Goal: Information Seeking & Learning: Learn about a topic

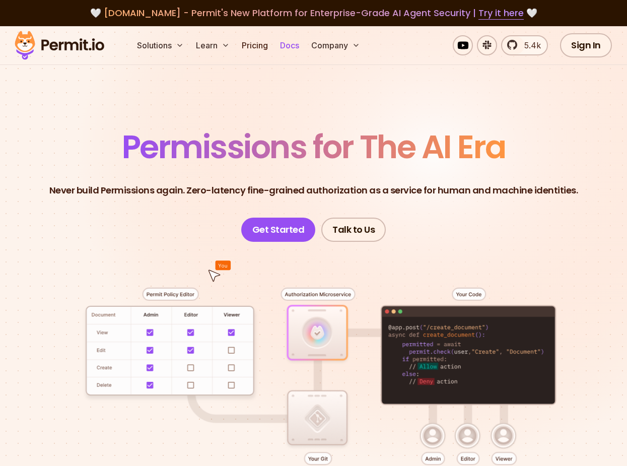
click at [286, 43] on link "Docs" at bounding box center [289, 45] width 27 height 20
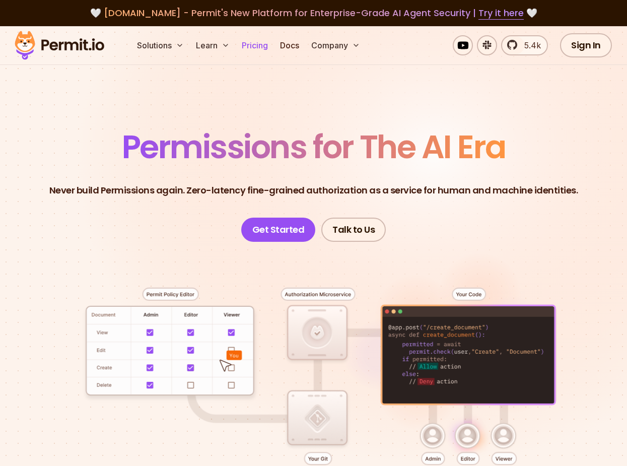
click at [266, 39] on link "Pricing" at bounding box center [255, 45] width 34 height 20
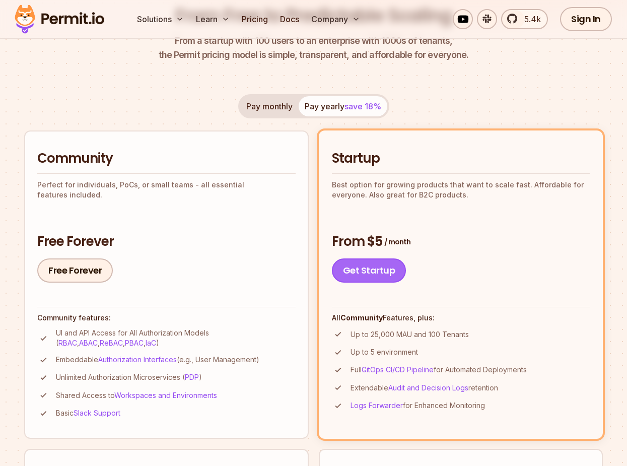
scroll to position [135, 0]
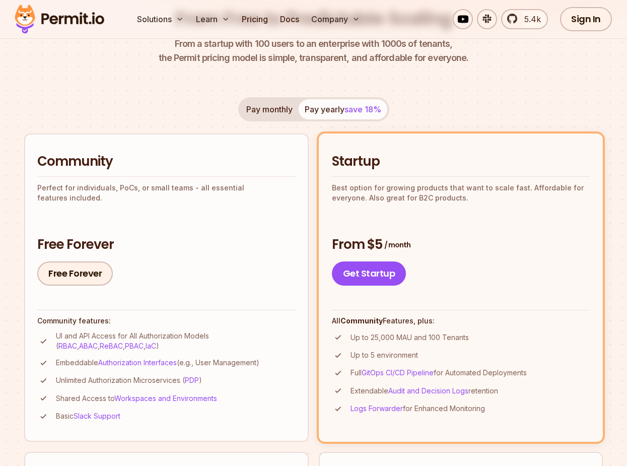
click at [278, 111] on button "Pay monthly" at bounding box center [269, 109] width 58 height 20
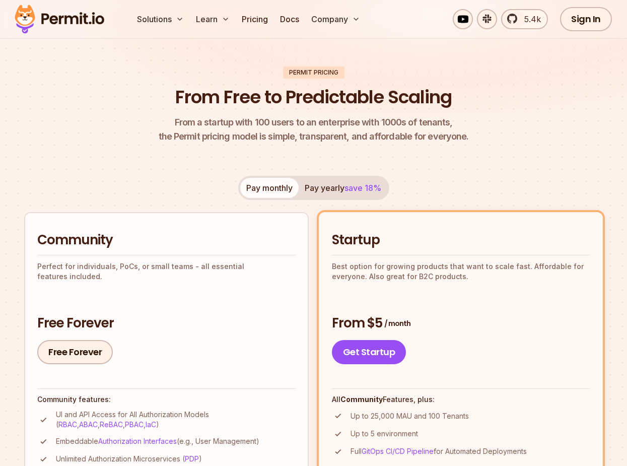
scroll to position [0, 0]
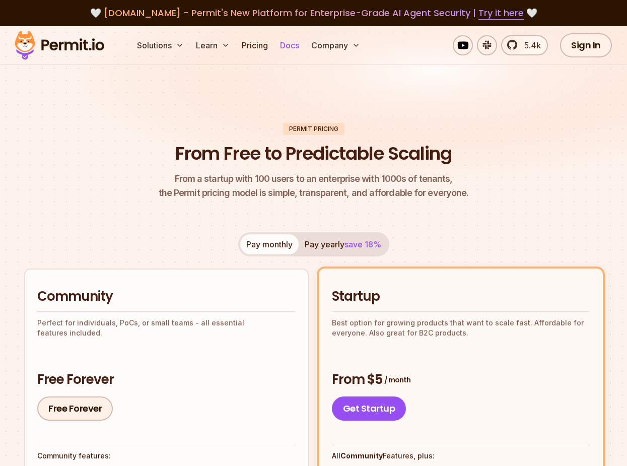
click at [282, 49] on link "Docs" at bounding box center [289, 45] width 27 height 20
